Goal: Navigation & Orientation: Find specific page/section

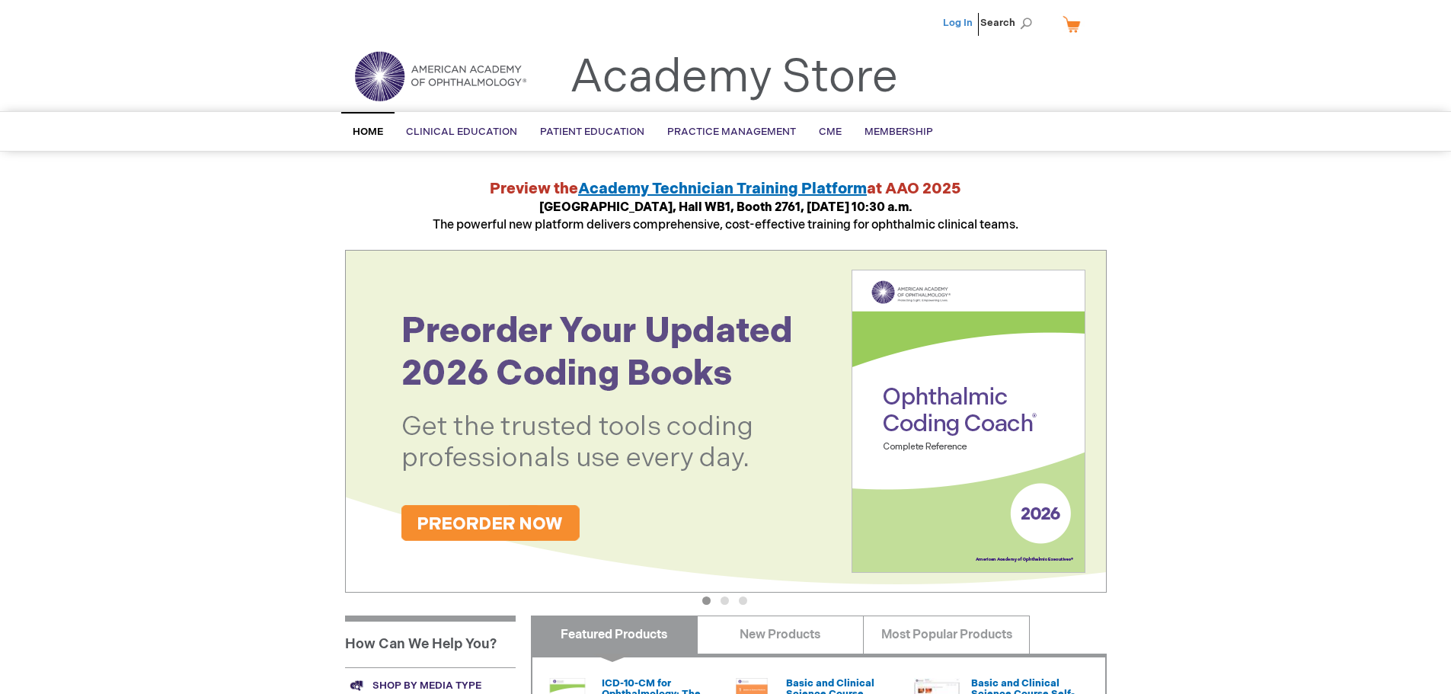
click at [954, 23] on link "Log In" at bounding box center [958, 23] width 30 height 12
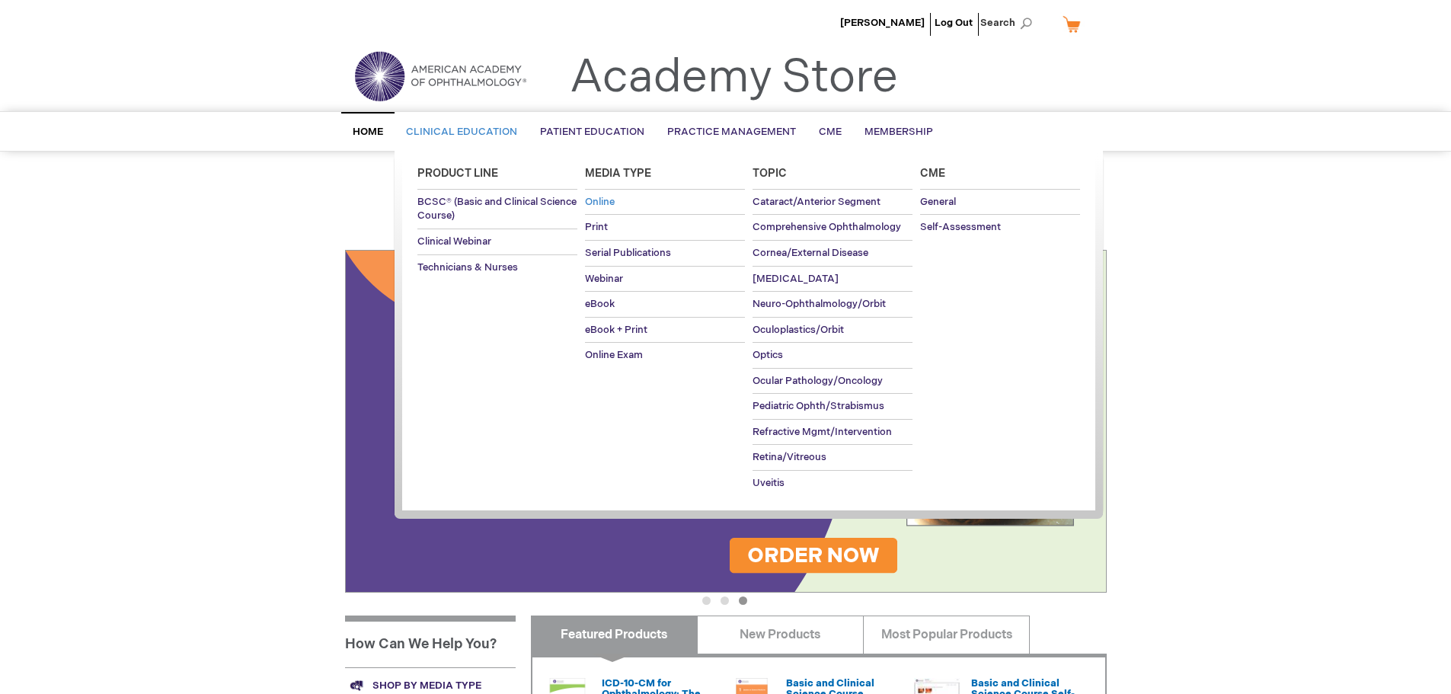
click at [607, 200] on span "Online" at bounding box center [600, 202] width 30 height 12
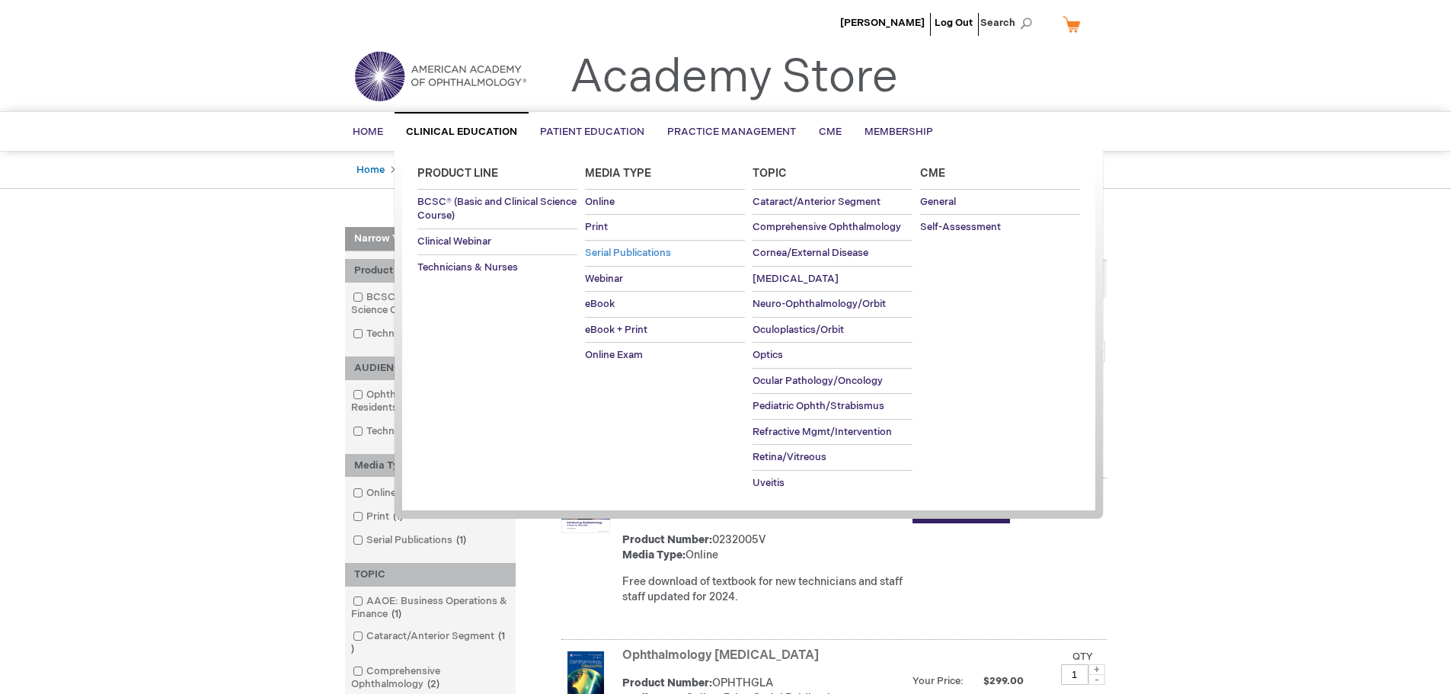
click at [590, 255] on span "Serial Publications" at bounding box center [628, 253] width 86 height 12
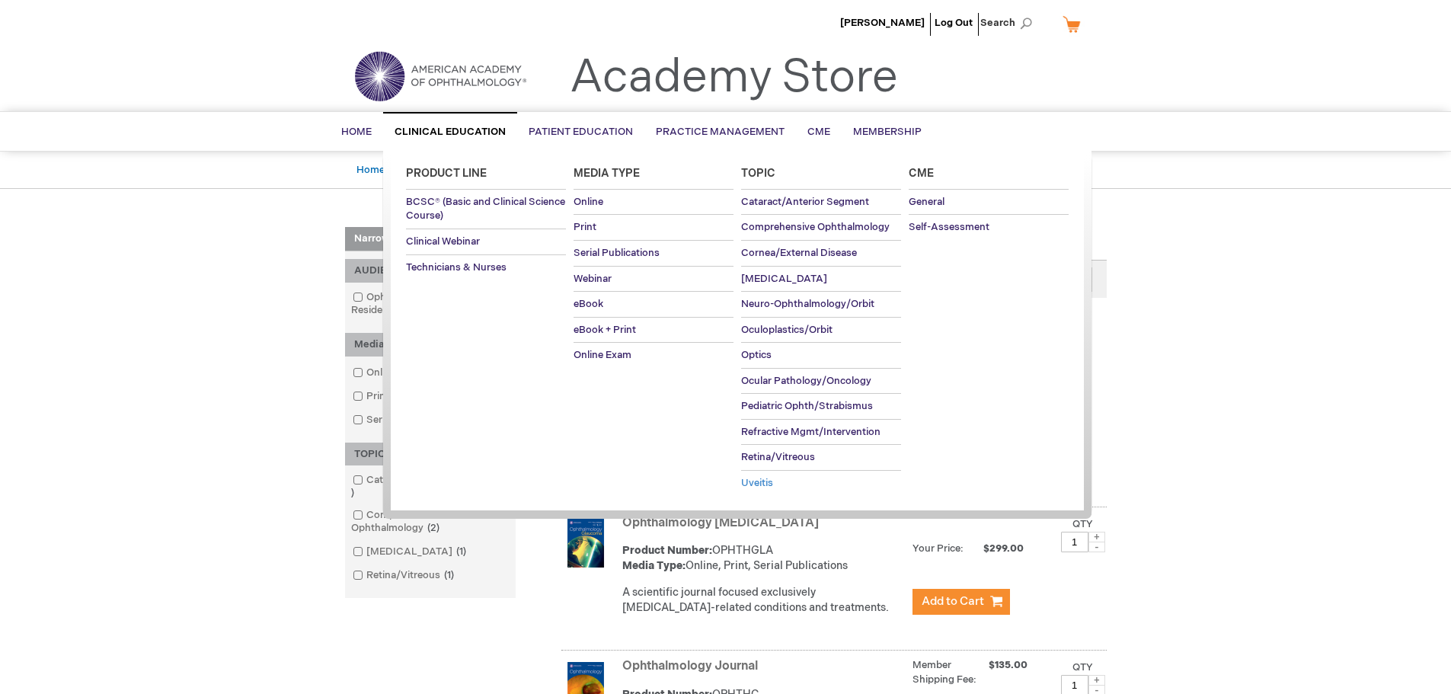
click at [761, 484] on span "Uveitis" at bounding box center [757, 483] width 32 height 12
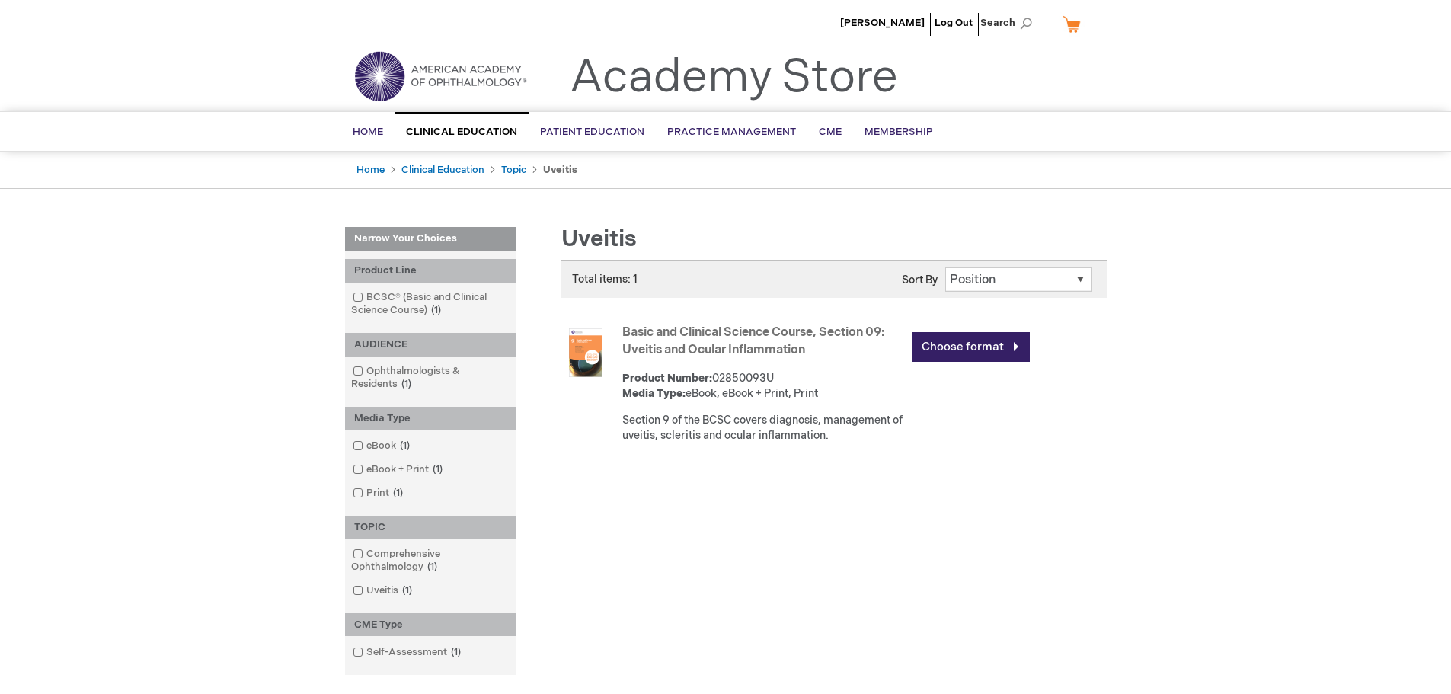
click at [595, 348] on img at bounding box center [585, 352] width 49 height 49
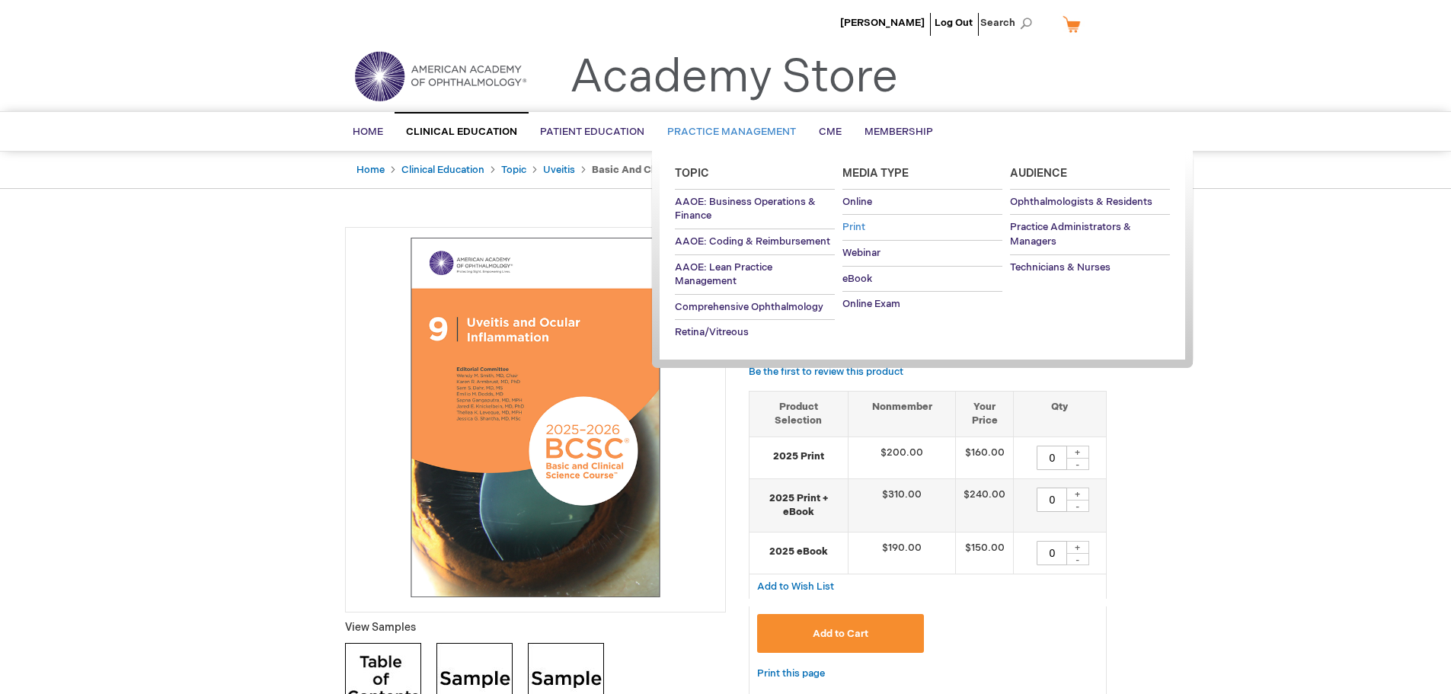
click at [852, 220] on link "Print" at bounding box center [922, 227] width 160 height 25
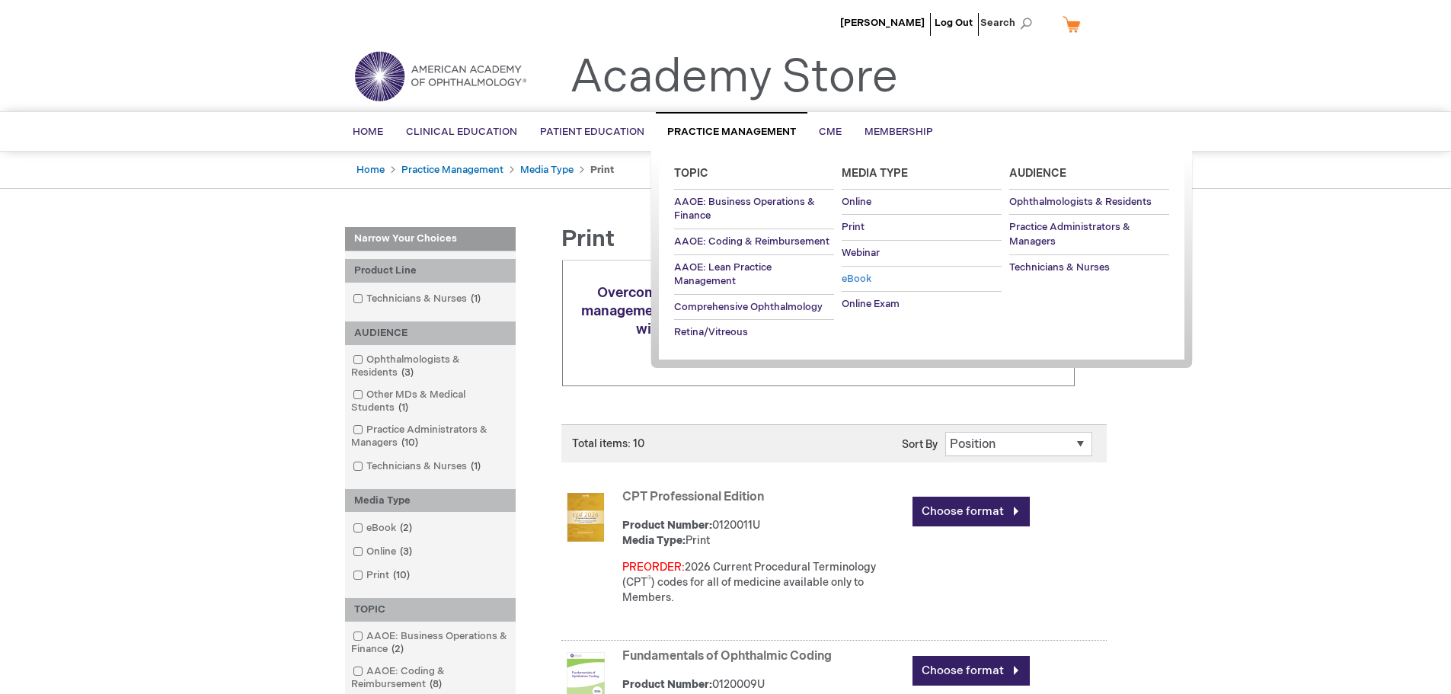
click at [851, 278] on span "eBook" at bounding box center [856, 279] width 30 height 12
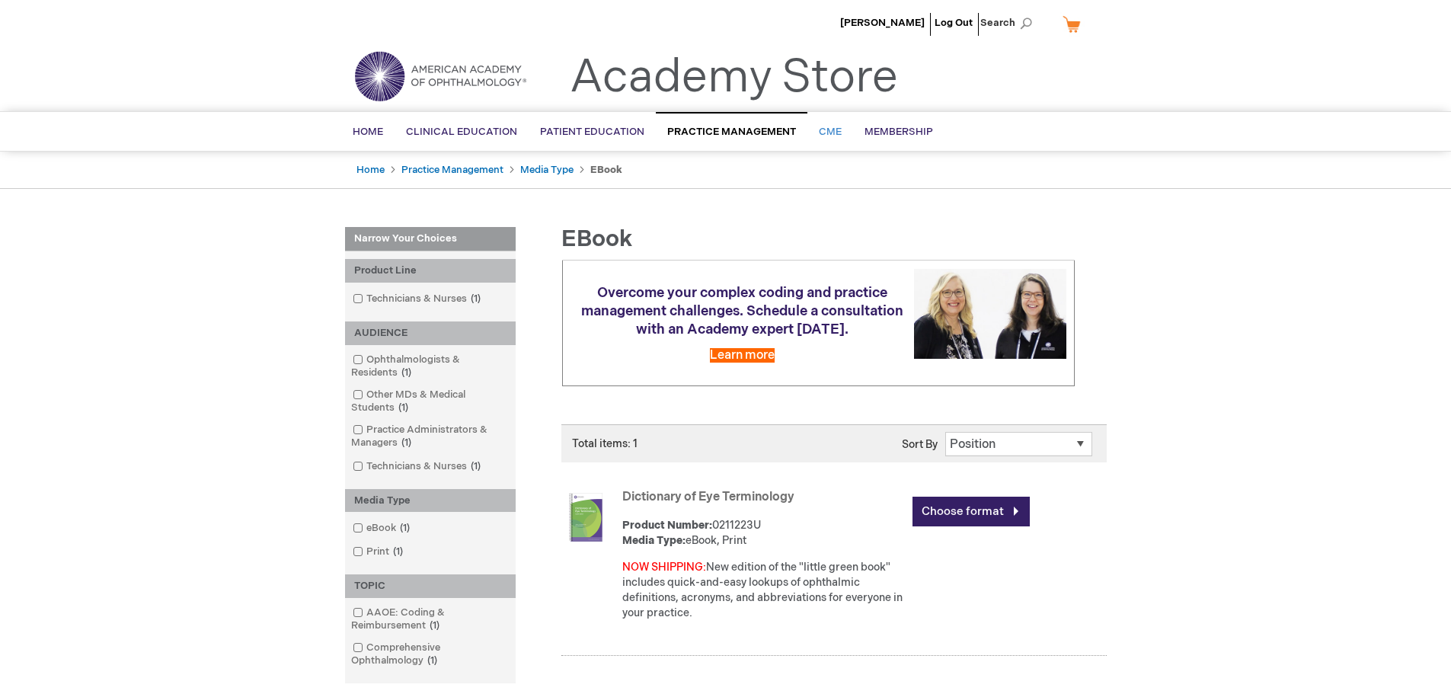
click at [820, 123] on link "CME" at bounding box center [830, 131] width 46 height 37
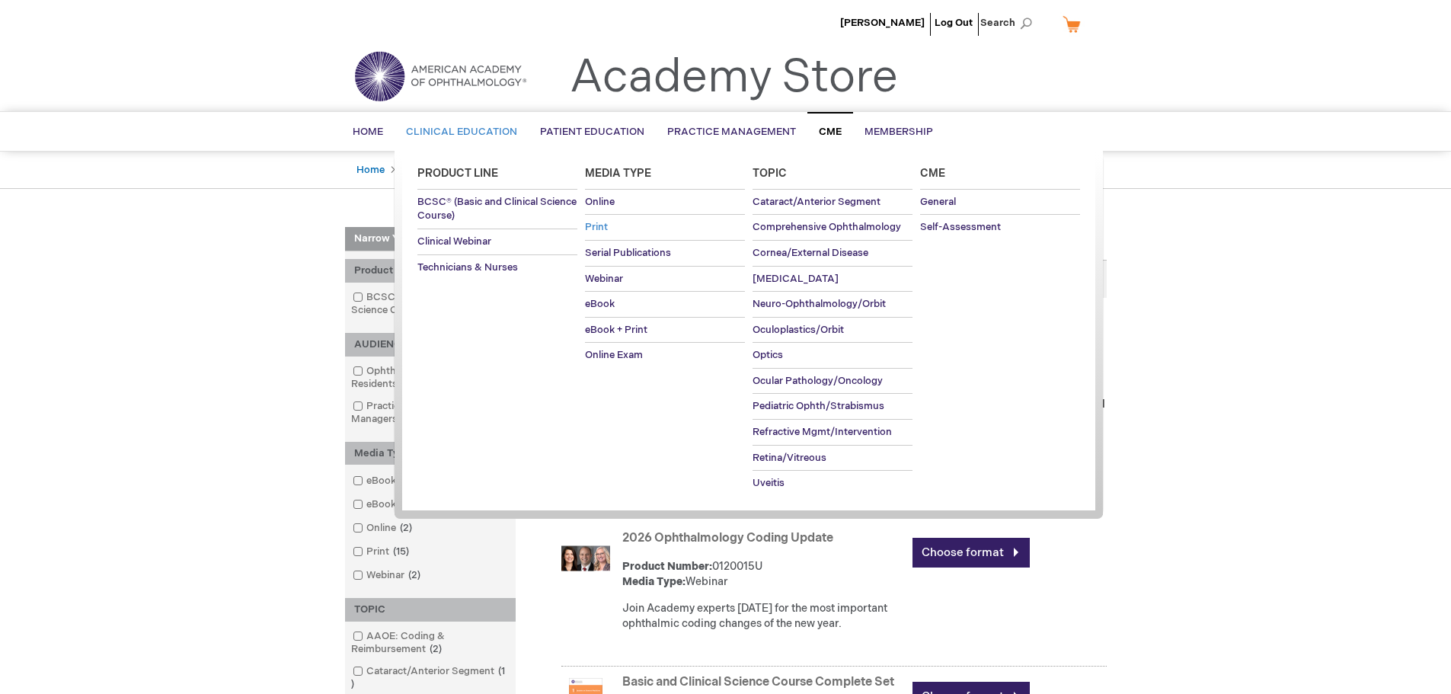
click at [598, 224] on span "Print" at bounding box center [596, 227] width 23 height 12
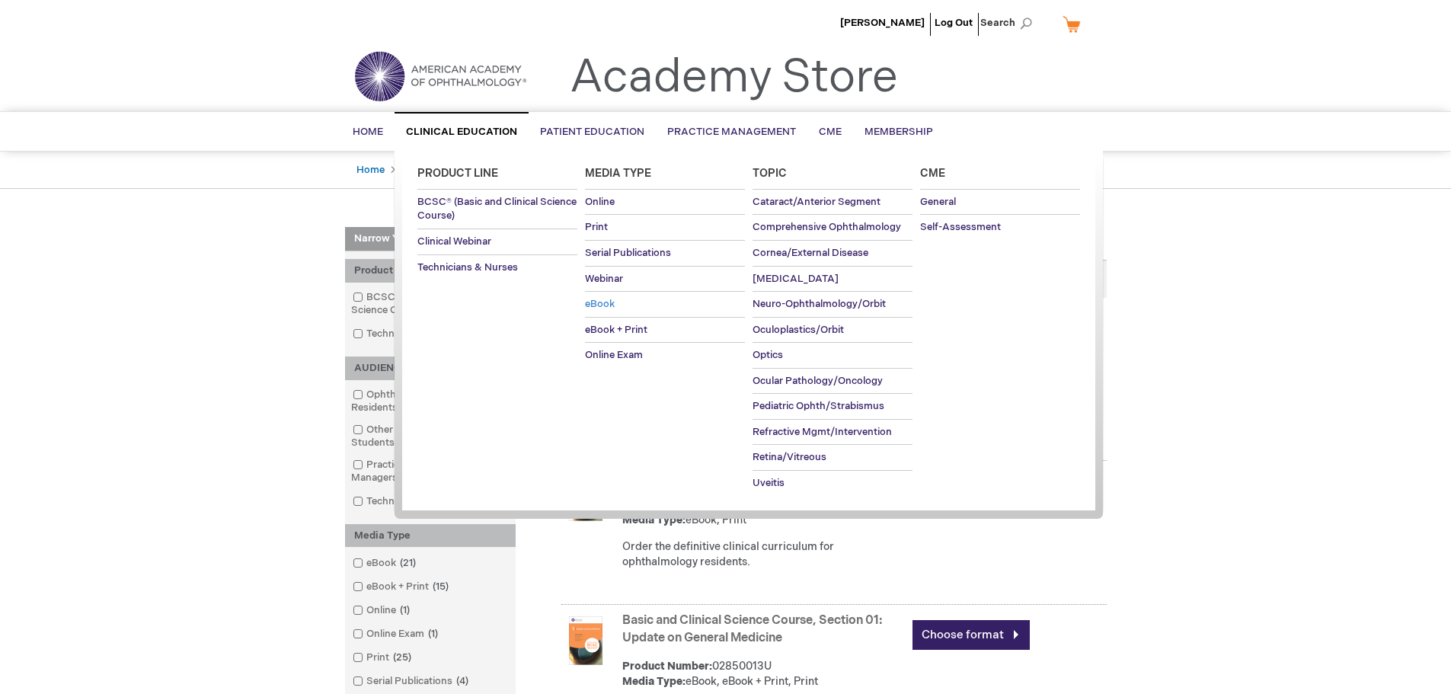
click at [599, 310] on span "eBook" at bounding box center [600, 304] width 30 height 12
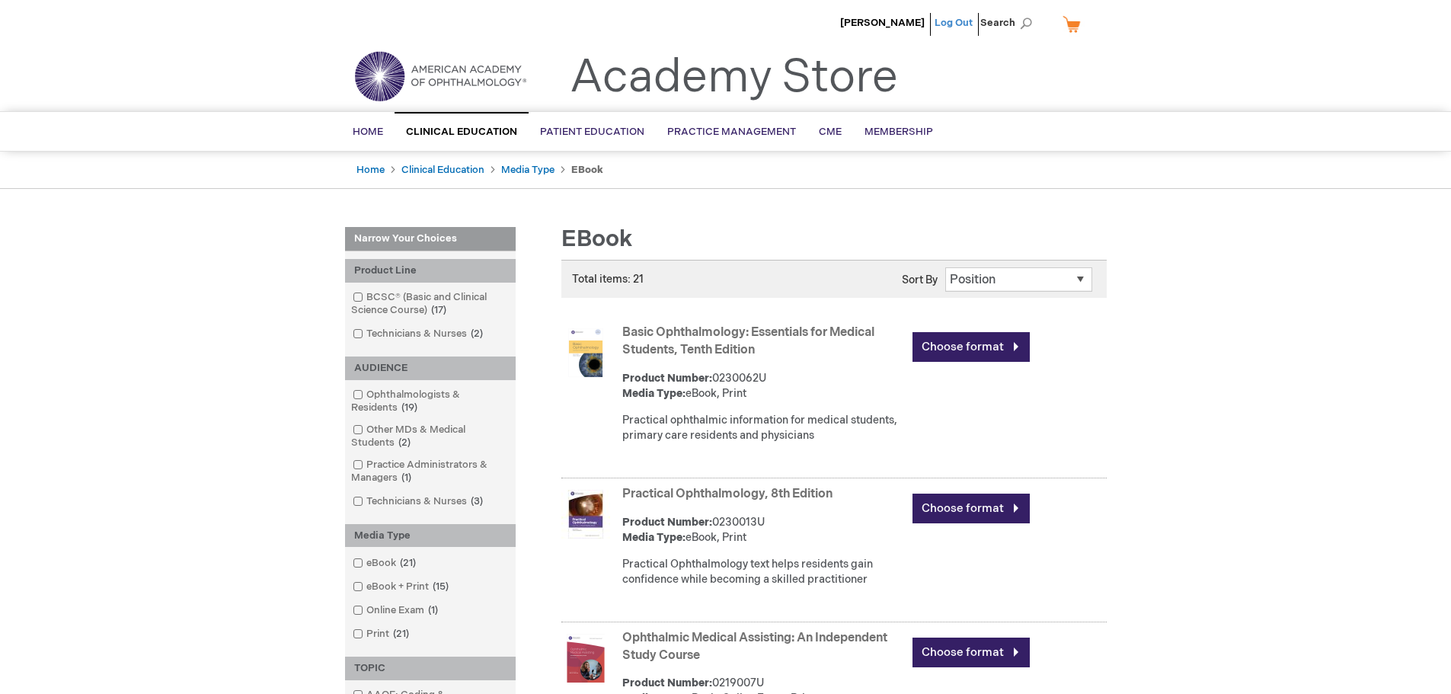
click at [959, 23] on link "Log Out" at bounding box center [953, 23] width 38 height 12
